Goal: Find specific page/section: Find specific page/section

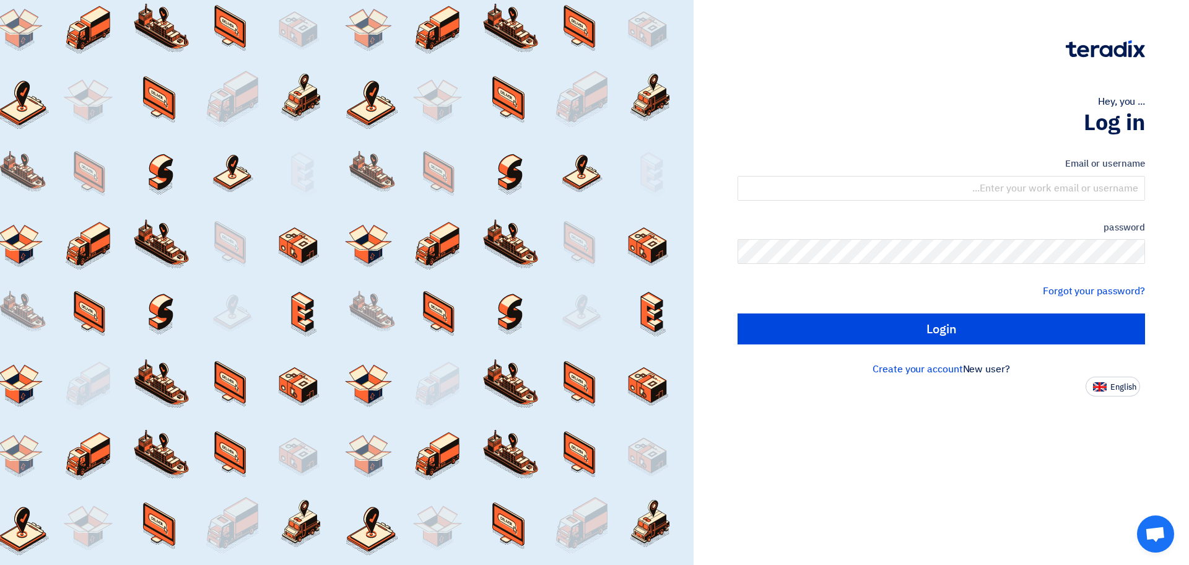
drag, startPoint x: 1108, startPoint y: 388, endPoint x: 1101, endPoint y: 388, distance: 6.2
click at [1106, 388] on button "English" at bounding box center [1113, 387] width 55 height 20
type input "Sign in"
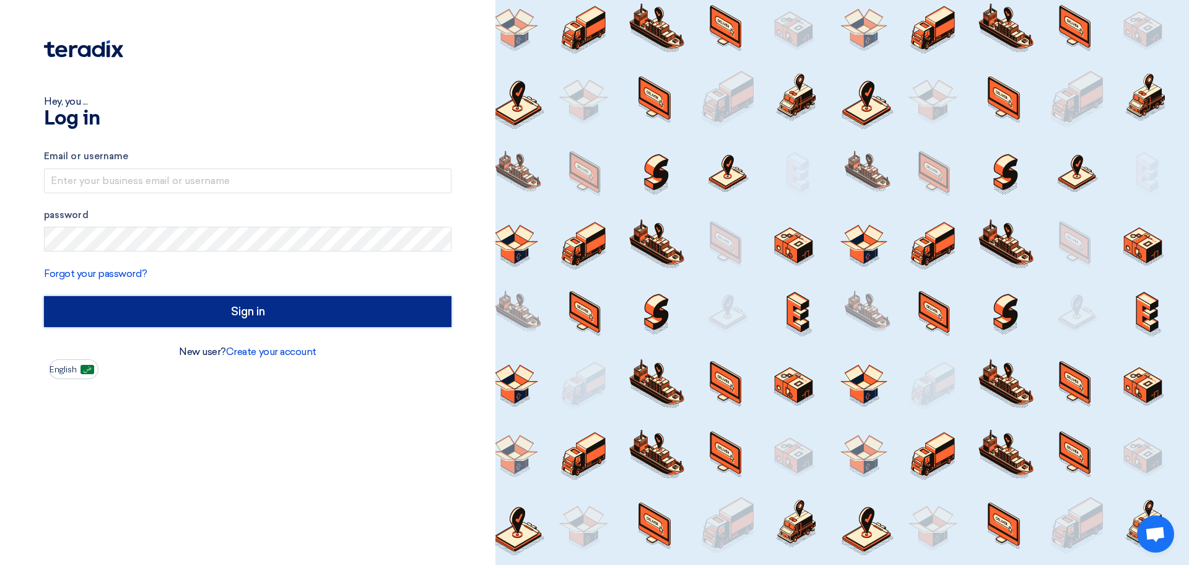
click at [260, 308] on input "Sign in" at bounding box center [248, 311] width 408 height 31
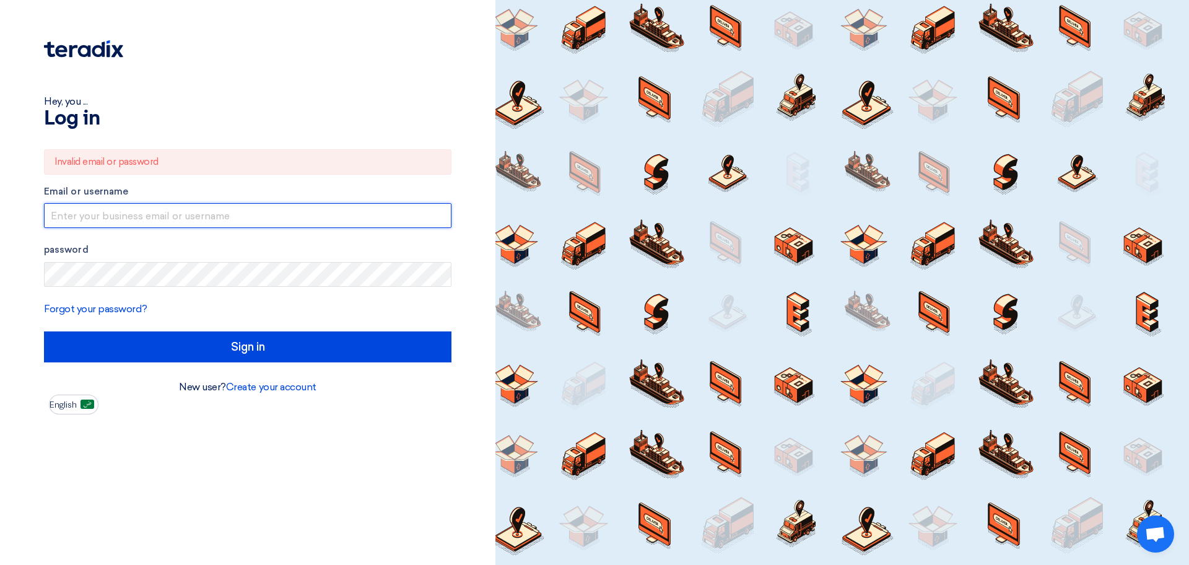
click at [142, 212] on input "text" at bounding box center [248, 215] width 408 height 25
type input "[EMAIL_ADDRESS][DOMAIN_NAME]"
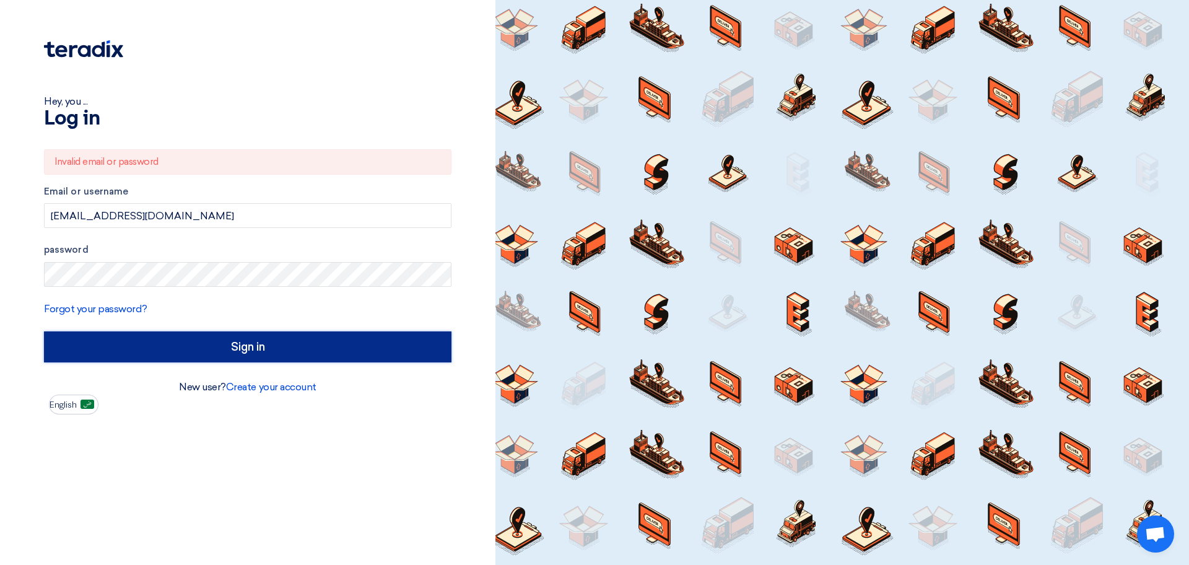
click at [255, 348] on input "Sign in" at bounding box center [248, 346] width 408 height 31
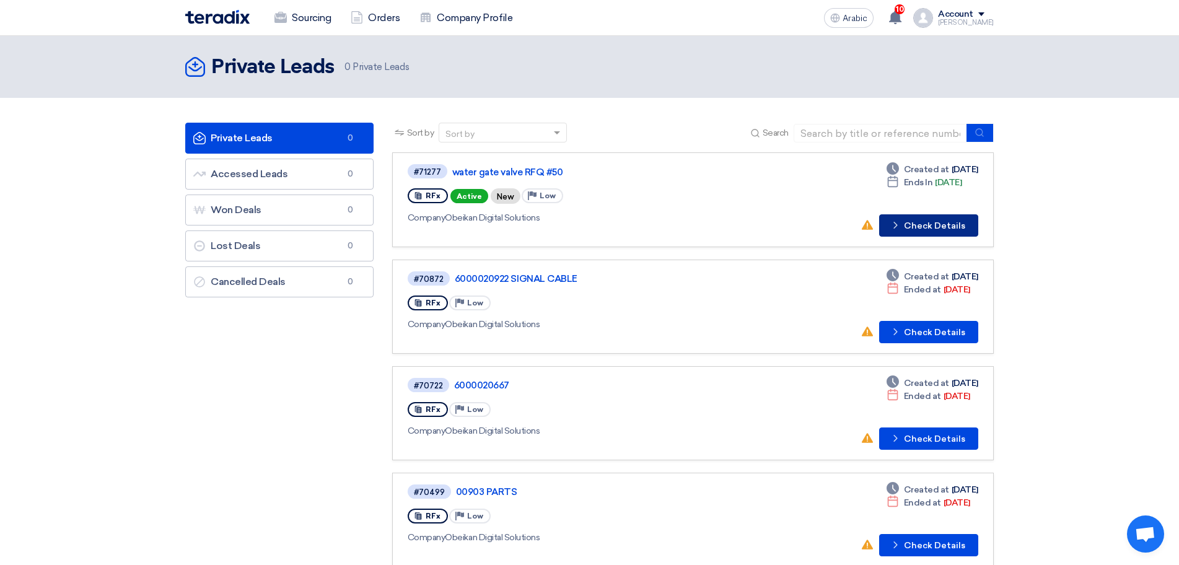
click at [920, 221] on font "Check Details" at bounding box center [934, 226] width 61 height 11
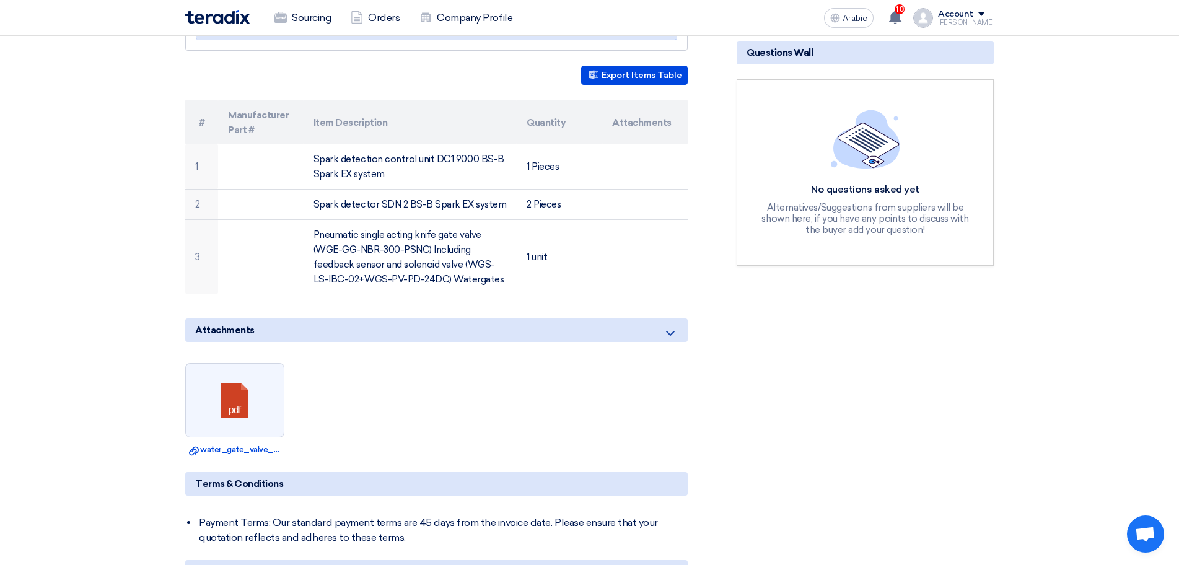
scroll to position [248, 0]
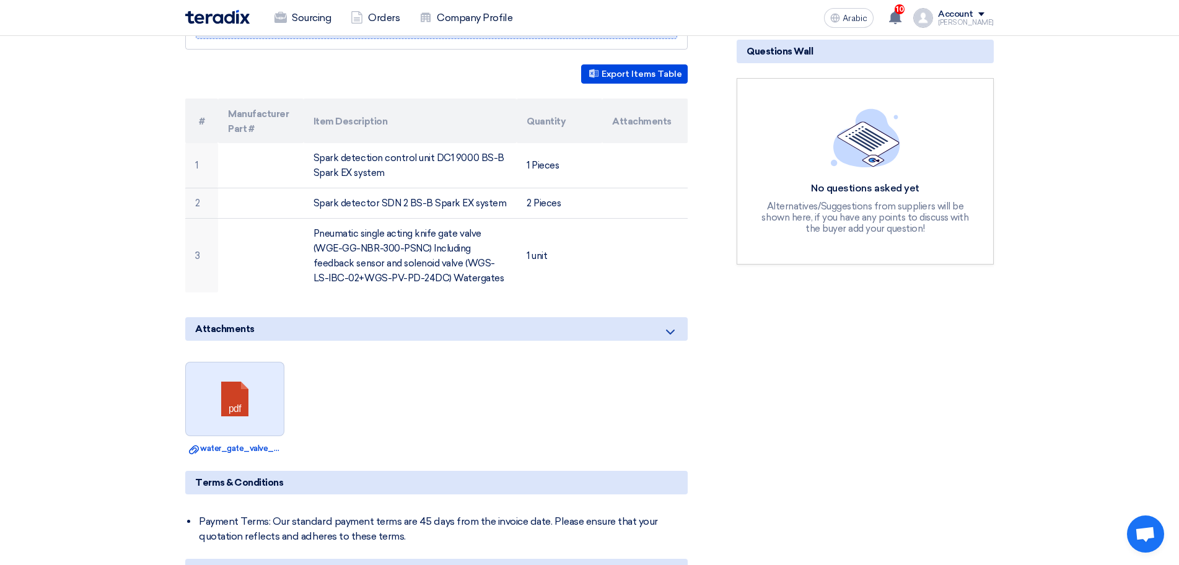
click at [229, 393] on link at bounding box center [235, 399] width 99 height 74
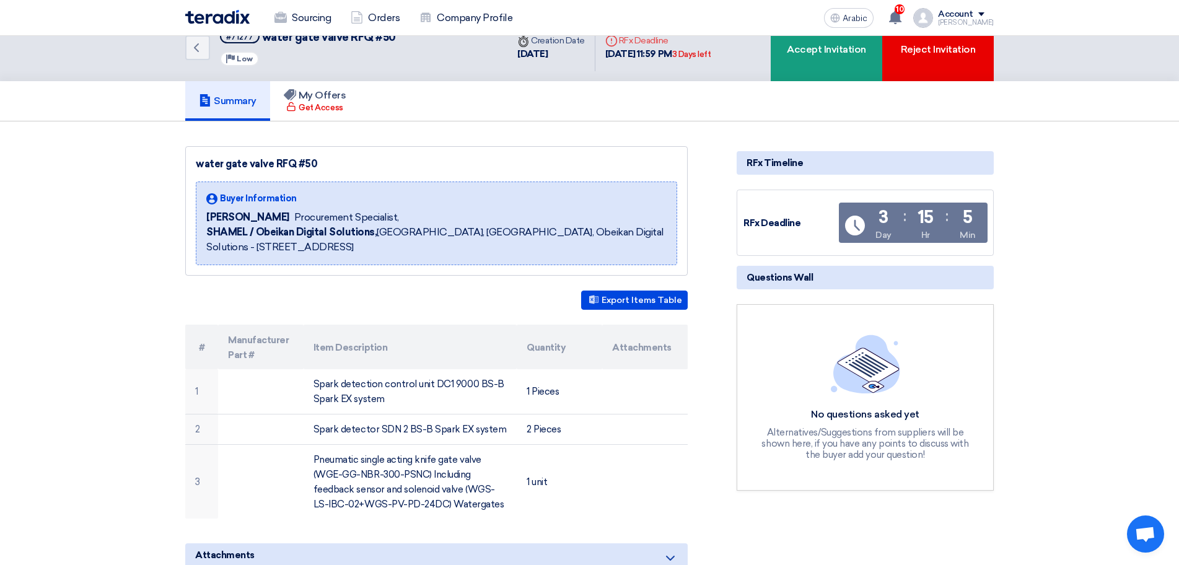
scroll to position [0, 0]
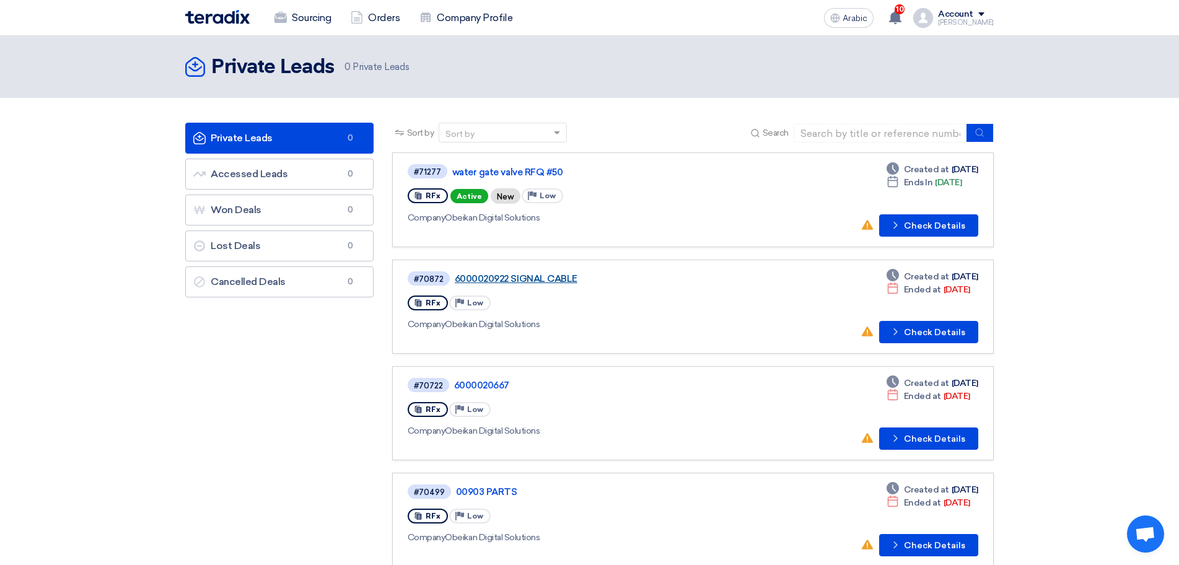
click at [526, 278] on font "6000020922 SIGNAL CABLE" at bounding box center [516, 278] width 123 height 11
